Goal: Navigation & Orientation: Find specific page/section

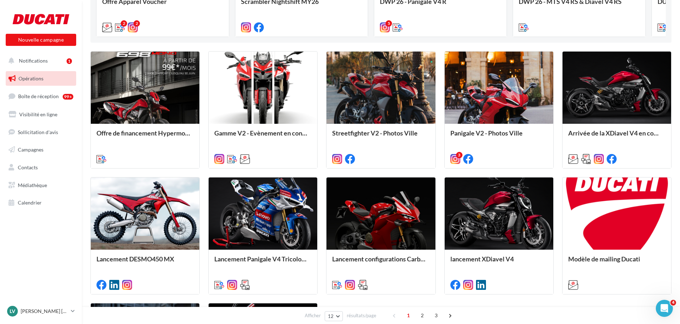
scroll to position [214, 0]
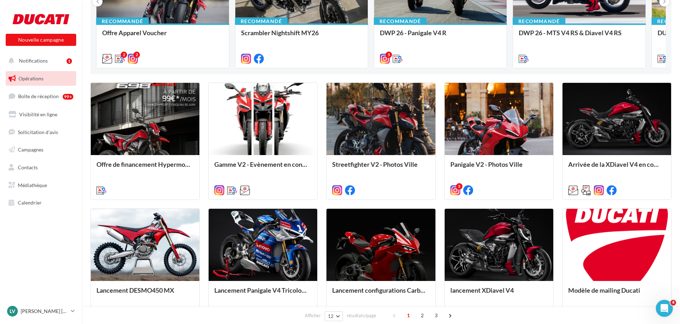
scroll to position [36, 0]
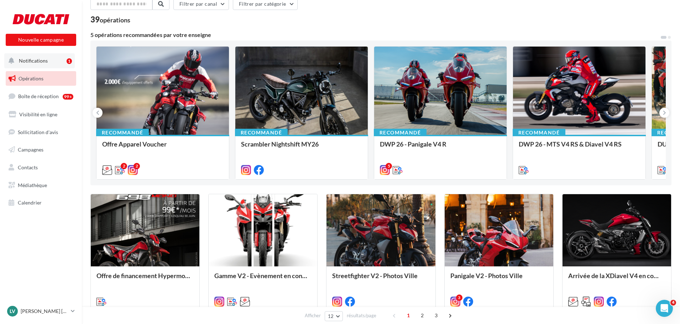
click at [41, 64] on button "Notifications 1" at bounding box center [39, 60] width 70 height 15
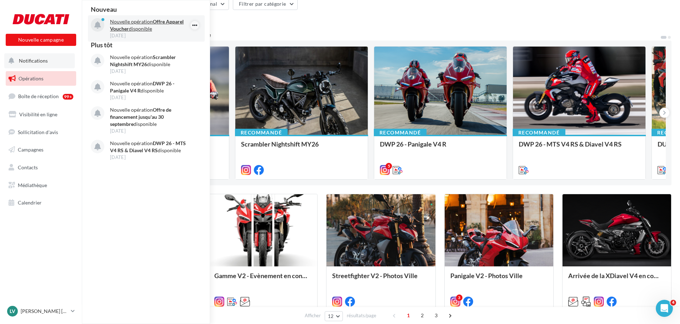
click at [196, 23] on icon "button" at bounding box center [195, 25] width 6 height 9
click at [284, 24] on div "39 opérations" at bounding box center [380, 20] width 581 height 9
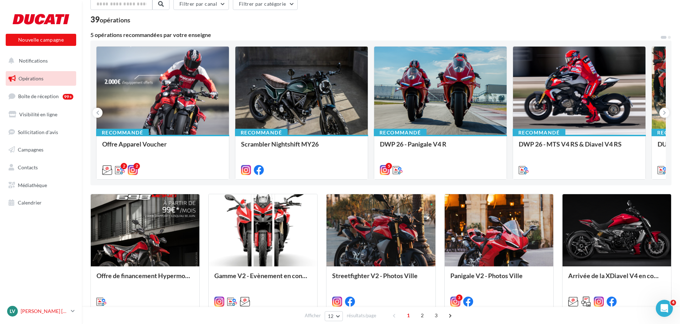
click at [61, 312] on p "[PERSON_NAME] [PERSON_NAME]" at bounding box center [44, 311] width 47 height 7
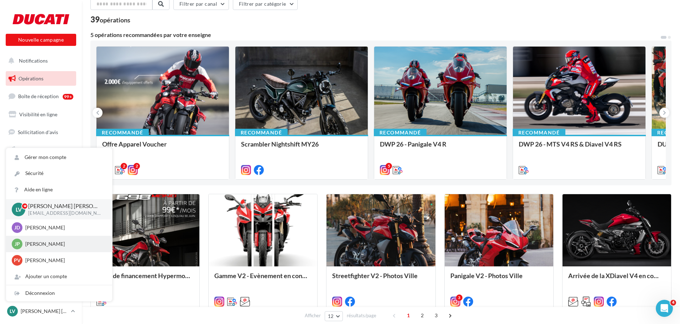
click at [40, 246] on p "Jean-Patrick VACHE" at bounding box center [64, 244] width 78 height 7
